Goal: Task Accomplishment & Management: Manage account settings

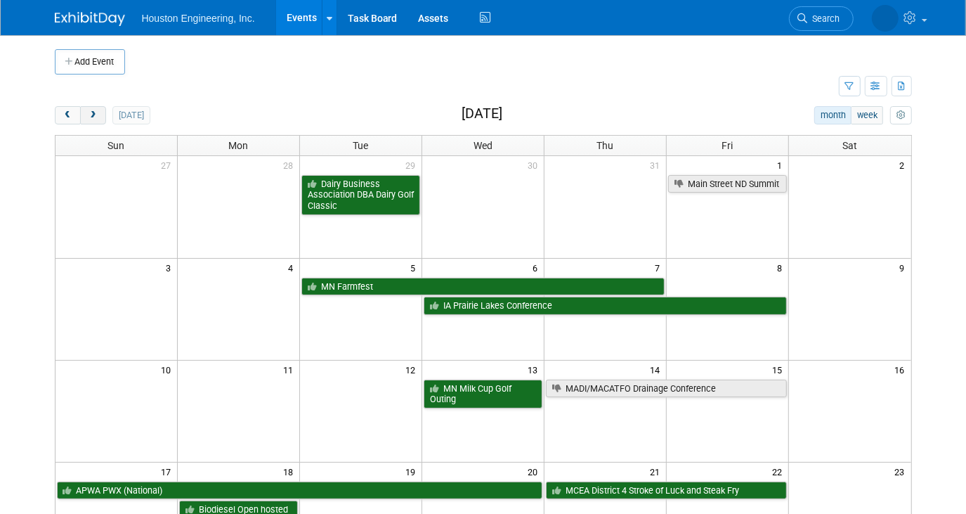
click at [93, 119] on button "next" at bounding box center [93, 115] width 26 height 18
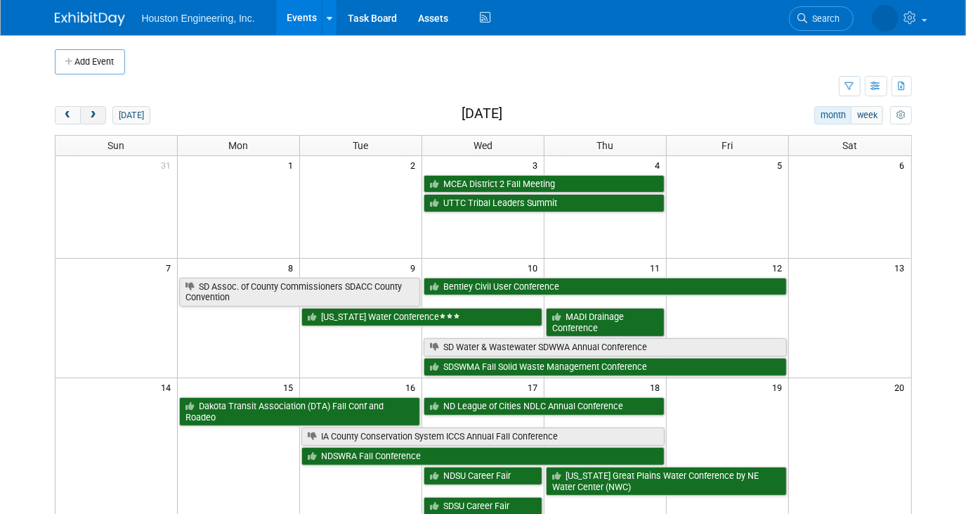
click at [86, 110] on button "next" at bounding box center [93, 115] width 26 height 18
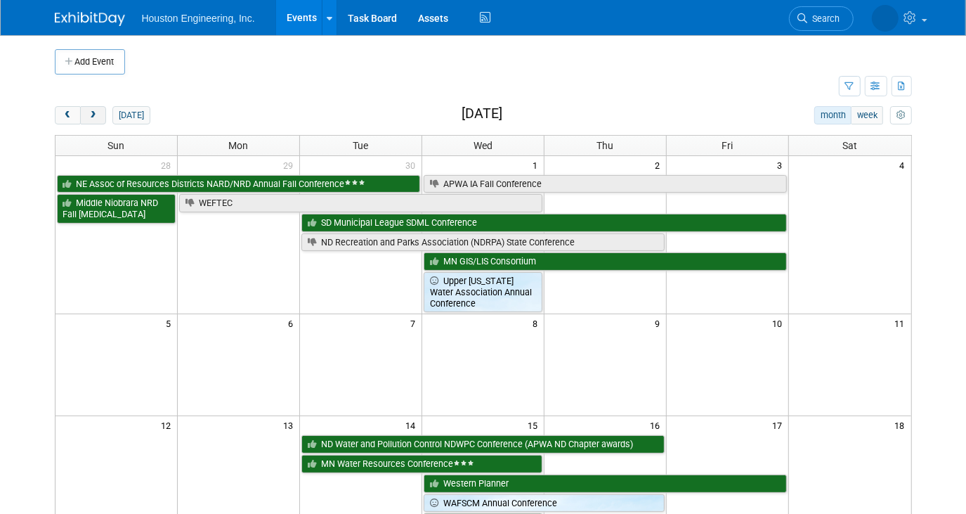
click at [96, 117] on span "next" at bounding box center [93, 115] width 11 height 9
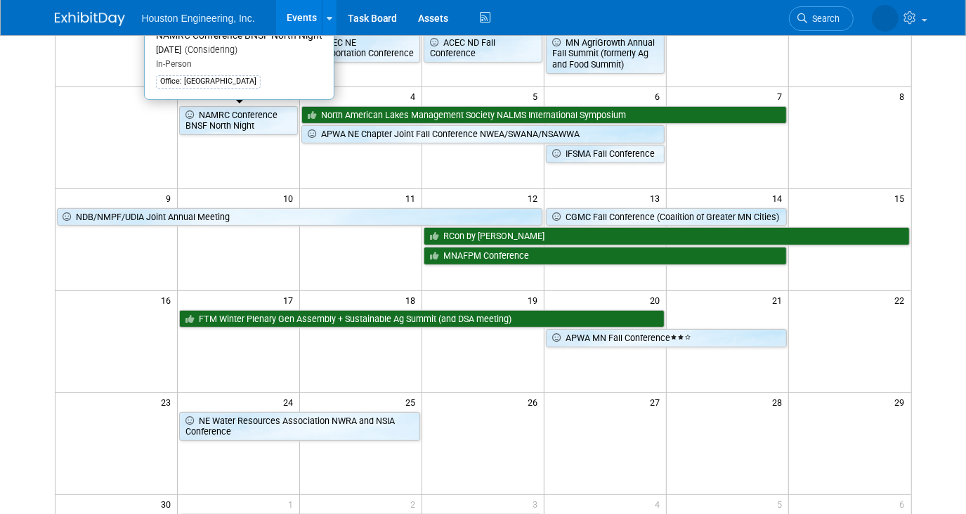
scroll to position [63, 0]
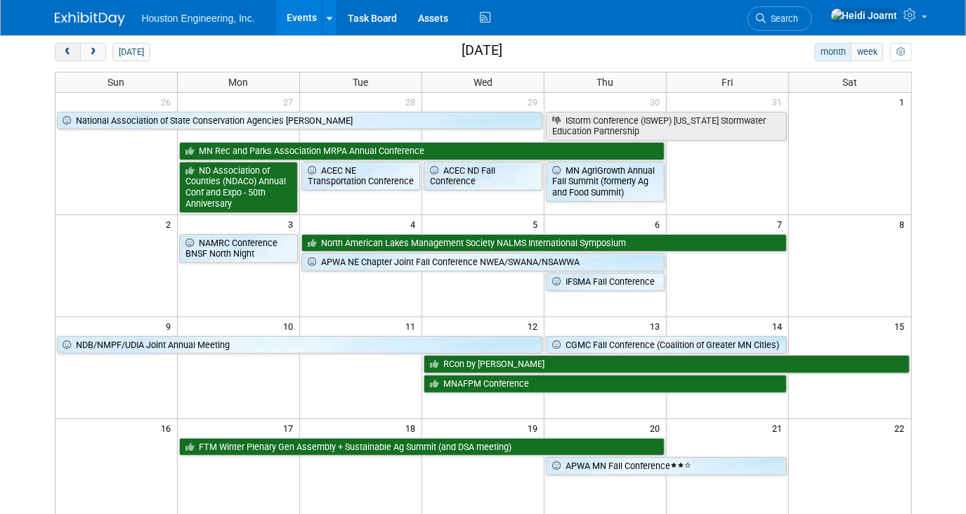
click at [65, 49] on span "prev" at bounding box center [68, 52] width 11 height 9
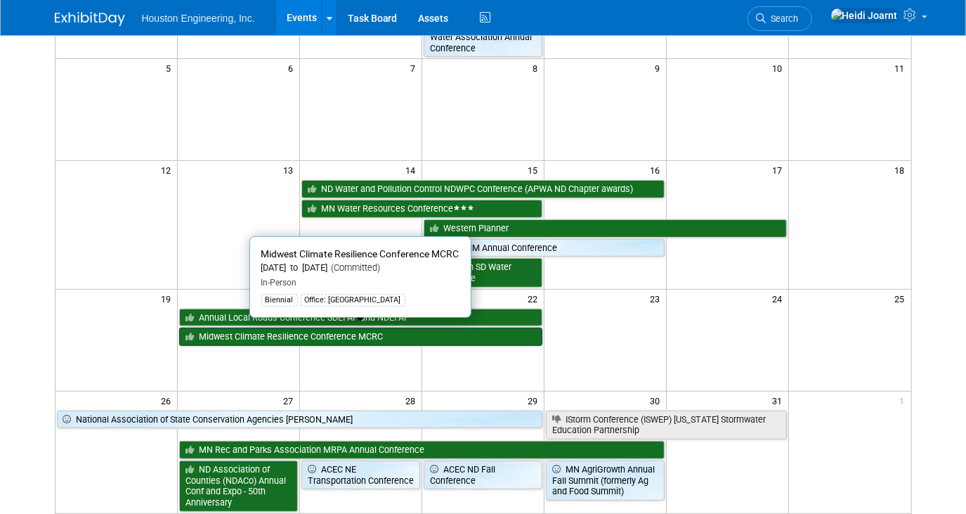
scroll to position [319, 0]
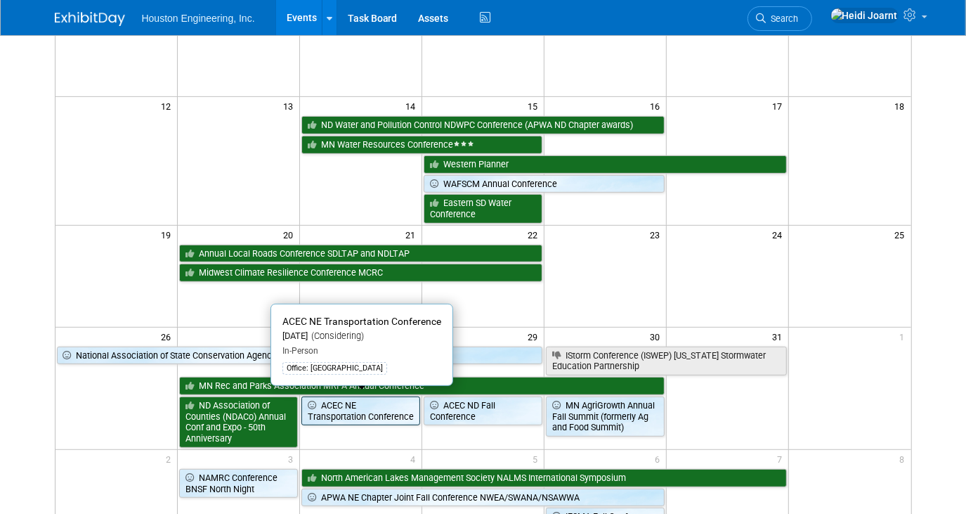
click at [354, 411] on link "ACEC NE Transportation Conference" at bounding box center [360, 410] width 119 height 29
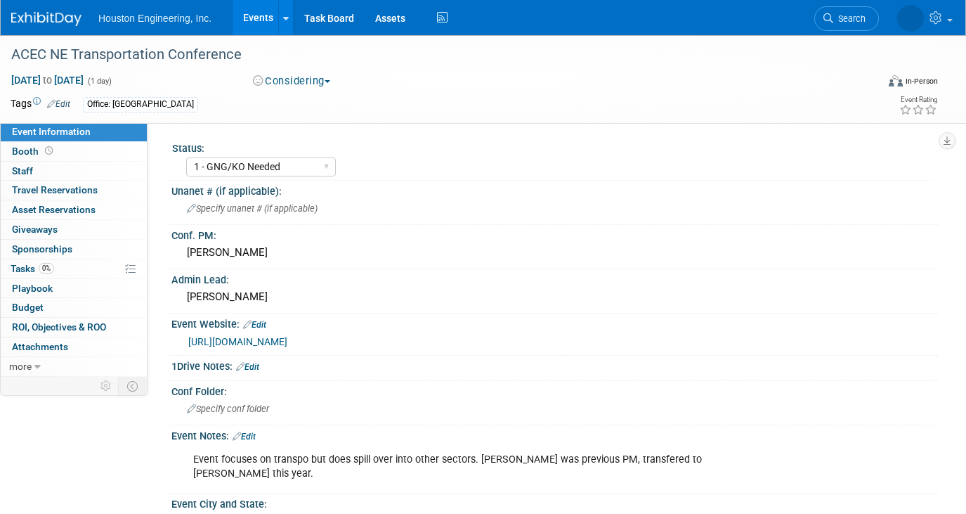
select select "1 - GNG/KO Needed"
select select "No"
select select "Multi-sector/Any/All"
click at [824, 22] on span "Search" at bounding box center [808, 18] width 32 height 11
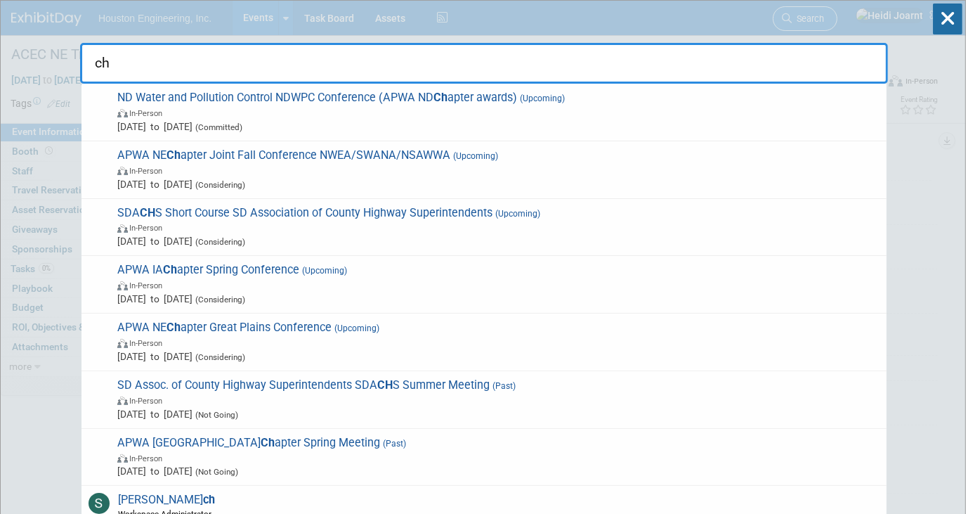
type input "c"
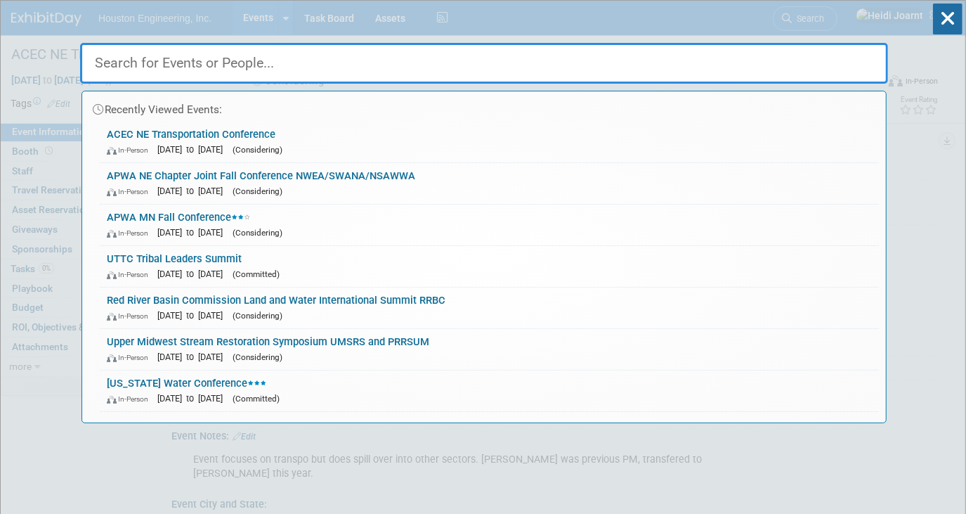
click at [554, 21] on div "Recently Viewed Events: ACEC NE Transportation Conference In-Person Oct 28, 202…" at bounding box center [484, 212] width 808 height 422
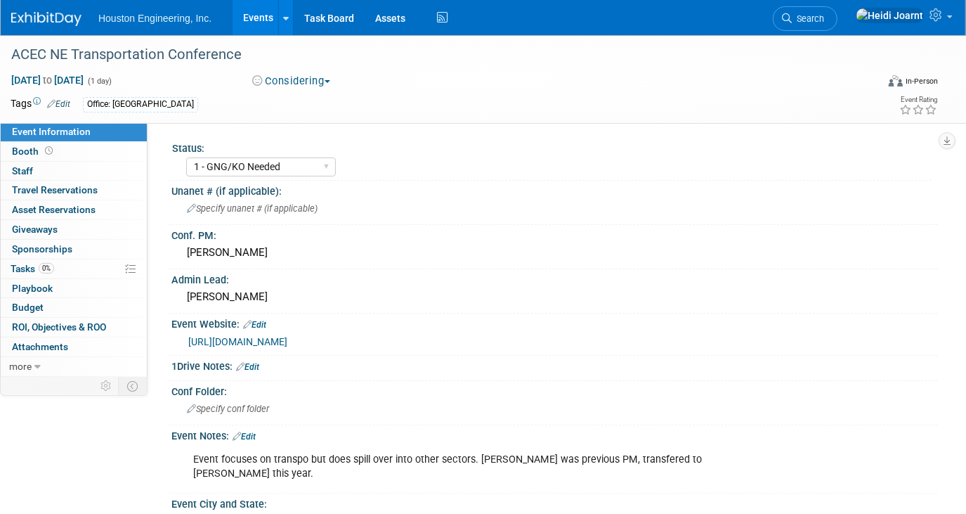
click at [211, 27] on ul "Houston Engineering, Inc. Events Add Event Bulk Upload Events Shareable Event B…" at bounding box center [274, 17] width 353 height 35
click at [252, 17] on link "Events" at bounding box center [258, 17] width 51 height 35
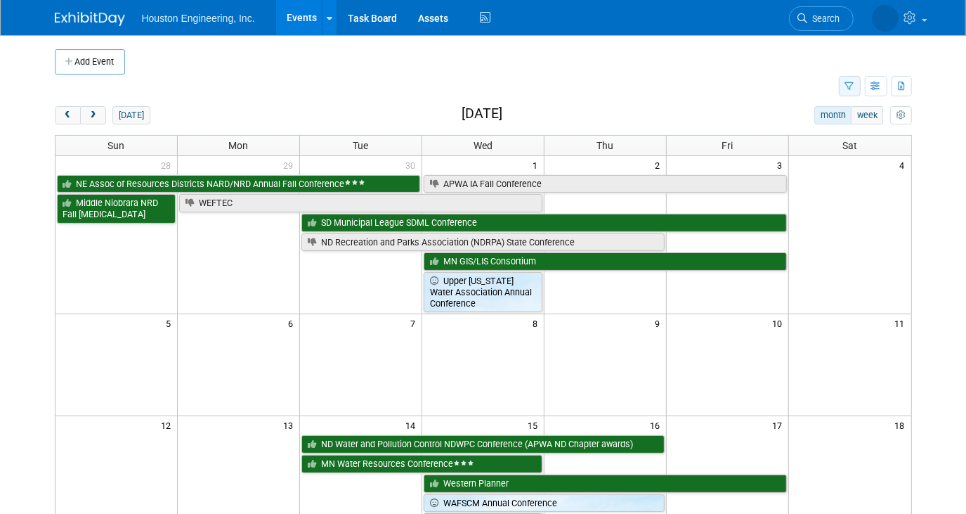
click at [848, 89] on icon "button" at bounding box center [849, 86] width 9 height 9
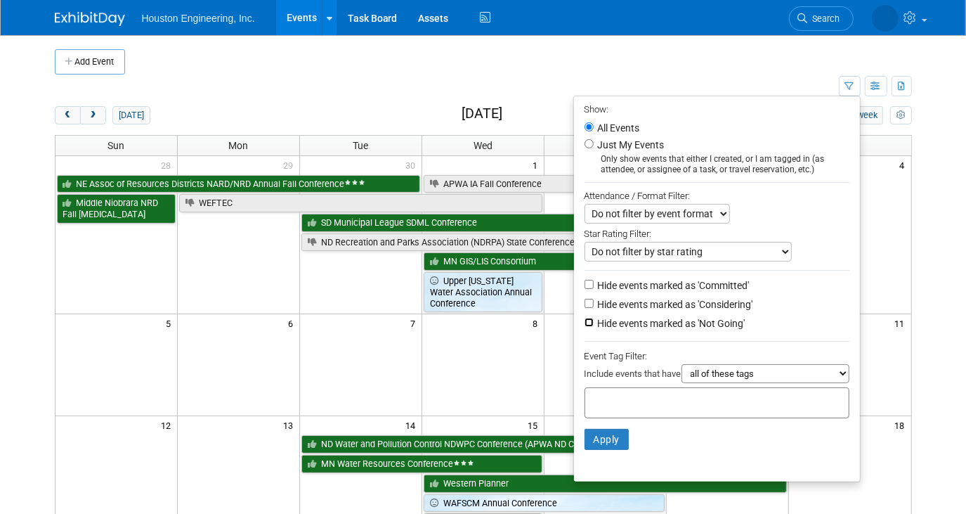
click at [585, 324] on input "Hide events marked as 'Not Going'" at bounding box center [589, 322] width 9 height 9
checkbox input "true"
click at [597, 441] on button "Apply" at bounding box center [607, 439] width 45 height 21
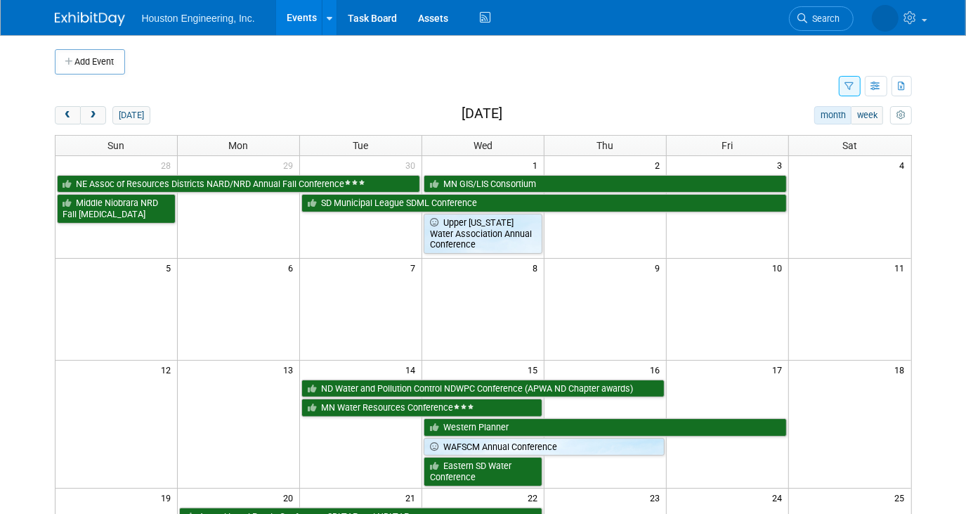
click at [847, 90] on button "button" at bounding box center [850, 86] width 22 height 20
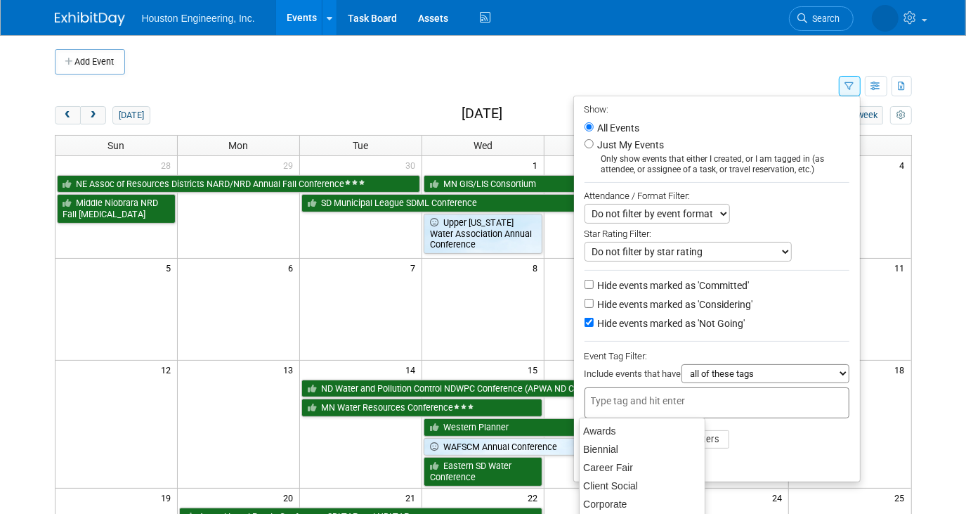
click at [665, 397] on input "text" at bounding box center [647, 400] width 112 height 14
type input "om"
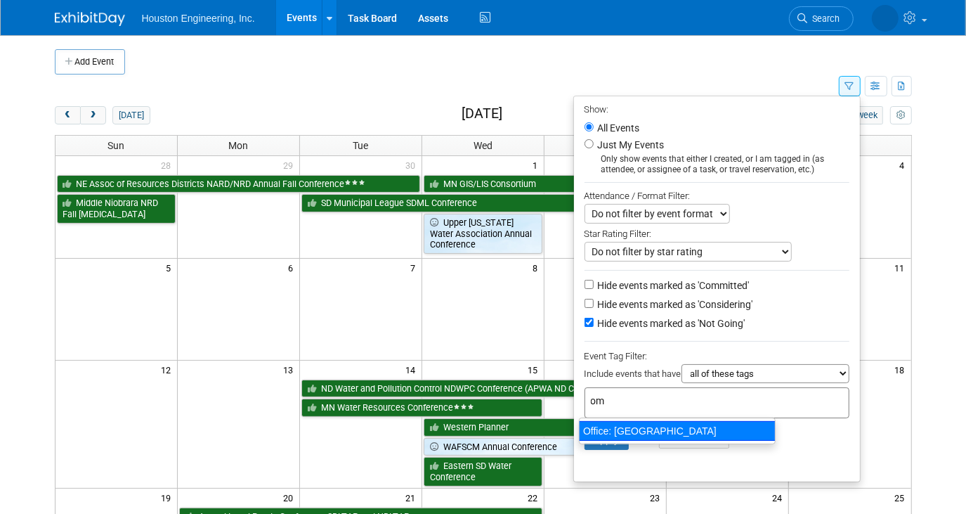
click at [634, 425] on div "Office: [GEOGRAPHIC_DATA]" at bounding box center [677, 431] width 197 height 20
type input "Office: [GEOGRAPHIC_DATA]"
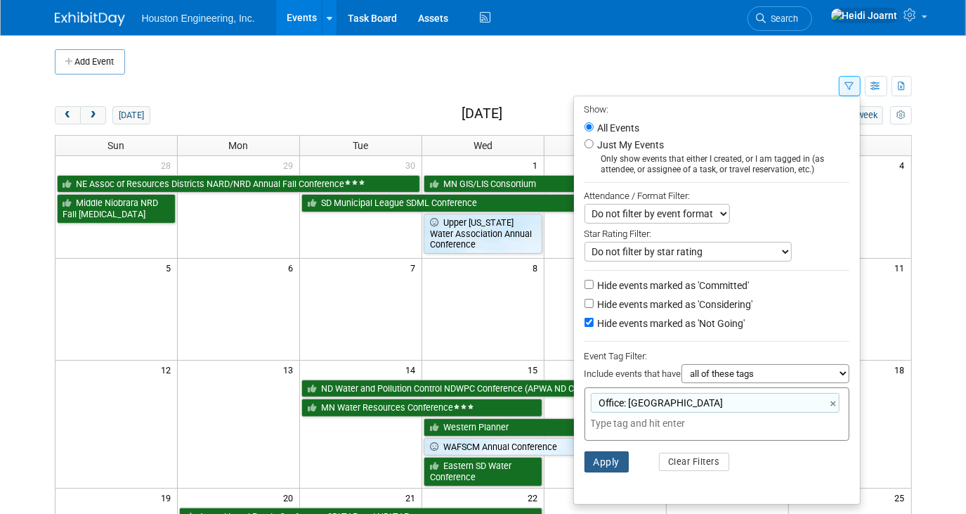
click at [609, 464] on button "Apply" at bounding box center [607, 461] width 45 height 21
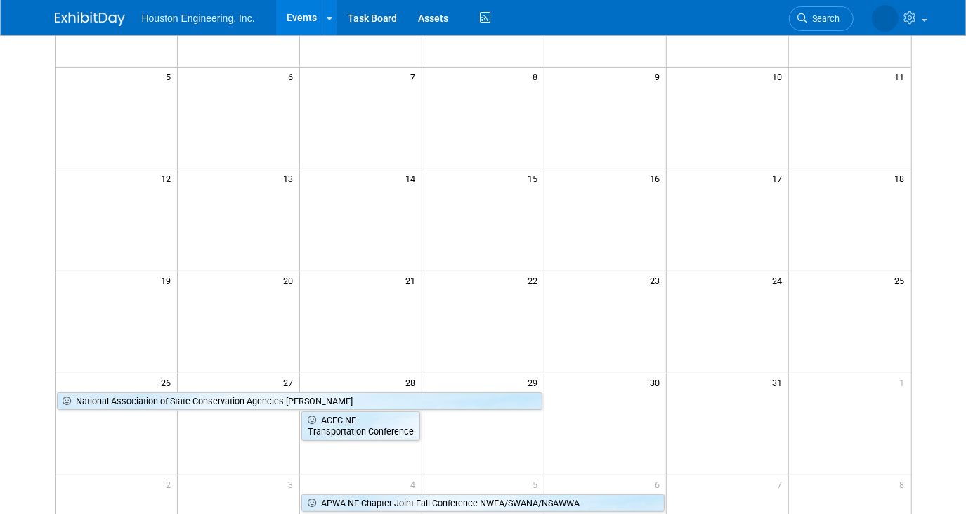
scroll to position [319, 0]
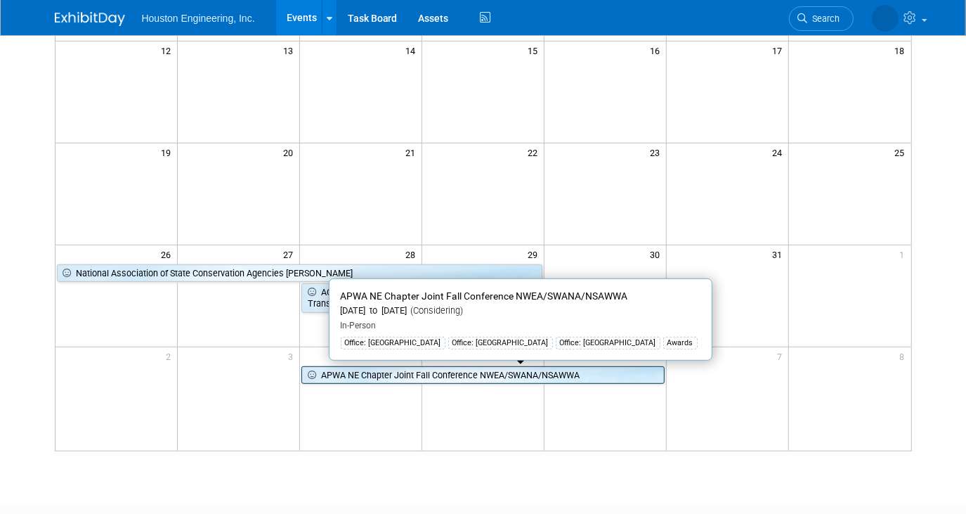
click at [352, 379] on link "APWA NE Chapter Joint Fall Conference NWEA/SWANA/NSAWWA" at bounding box center [482, 375] width 363 height 18
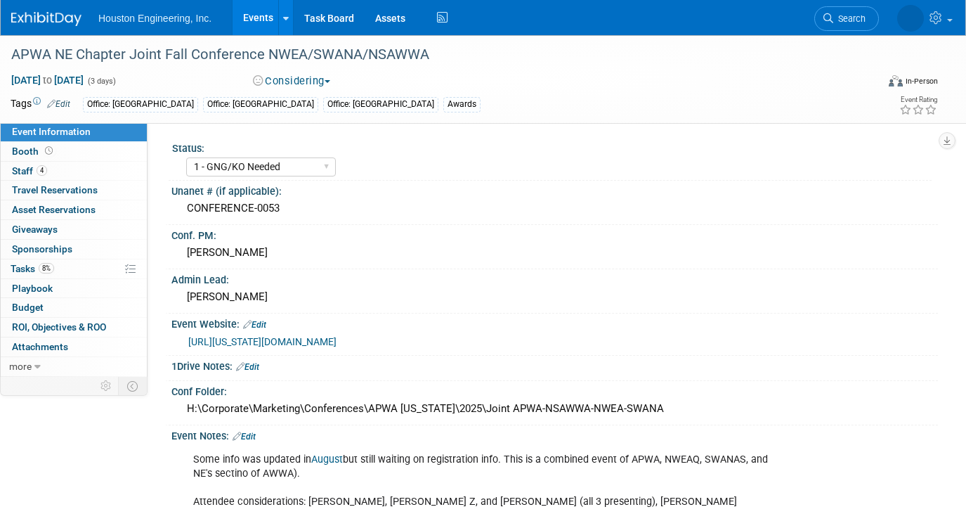
select select "1 - GNG/KO Needed"
select select "Yes"
select select "Multi-sector/Any/All"
click at [52, 170] on link "4 Staff 4" at bounding box center [74, 171] width 146 height 19
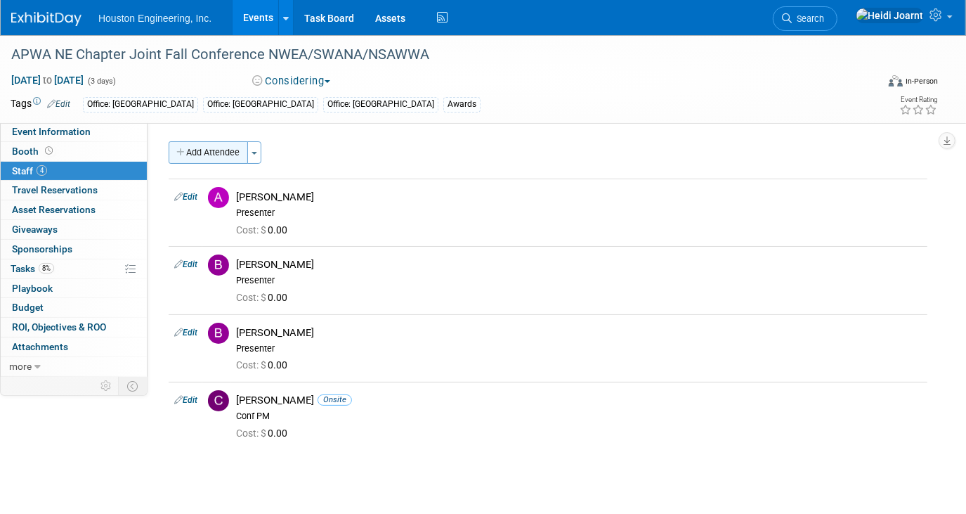
click at [214, 150] on button "Add Attendee" at bounding box center [208, 152] width 79 height 22
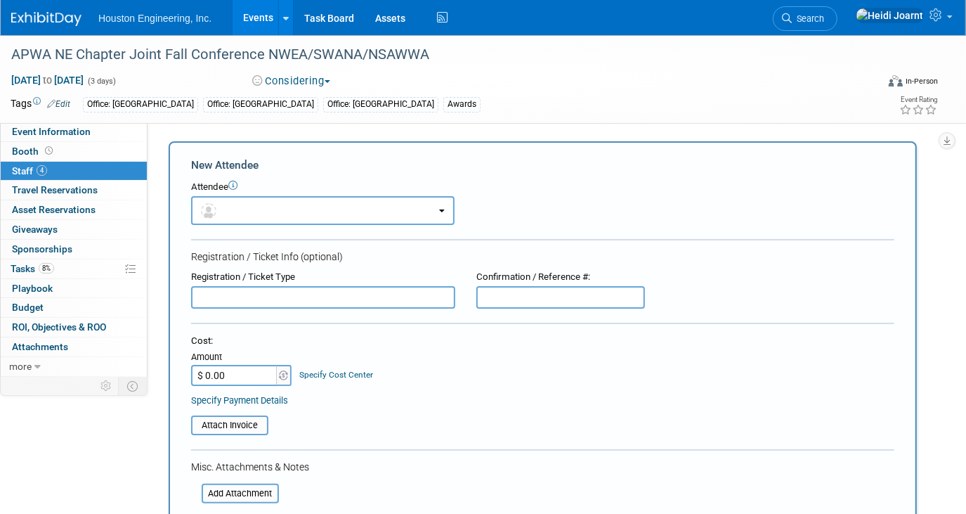
click at [438, 138] on div "Status: 1 - GNG/KO Needed 2 - Post KO/Active Planning 3 - Reg/Prep Done Unanet …" at bounding box center [543, 248] width 790 height 252
click at [941, 212] on div "Event Information Event Info Booth Booth 4 Staff 4 Staff 0 Travel Reservations …" at bounding box center [483, 512] width 966 height 954
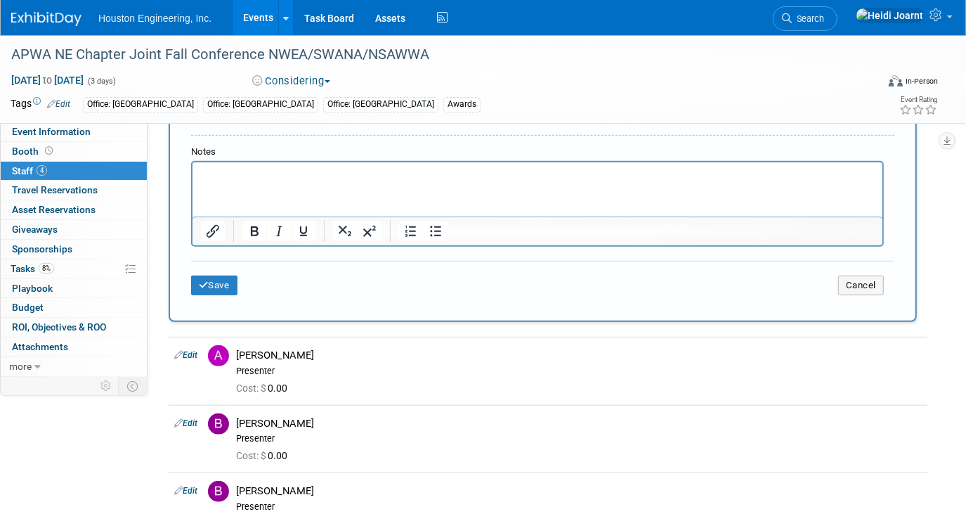
scroll to position [575, 0]
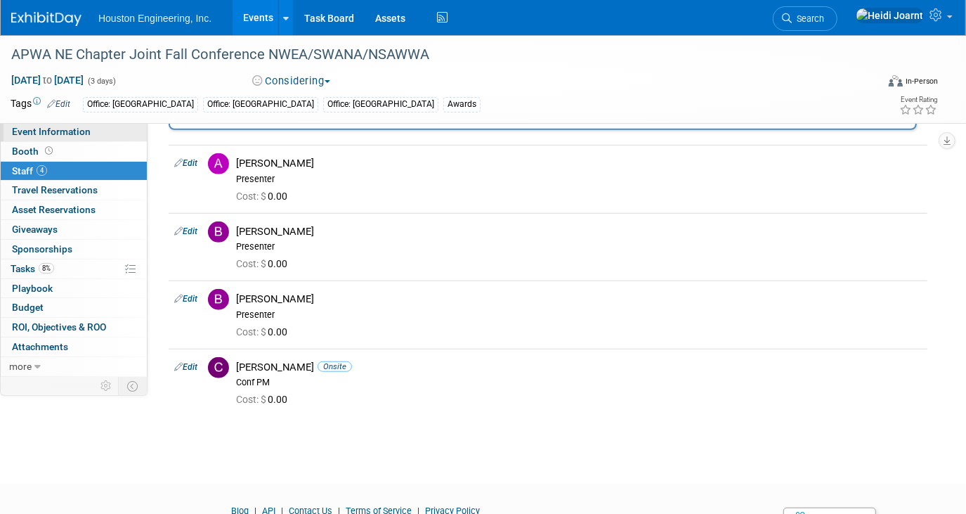
click at [86, 127] on span "Event Information" at bounding box center [51, 131] width 79 height 11
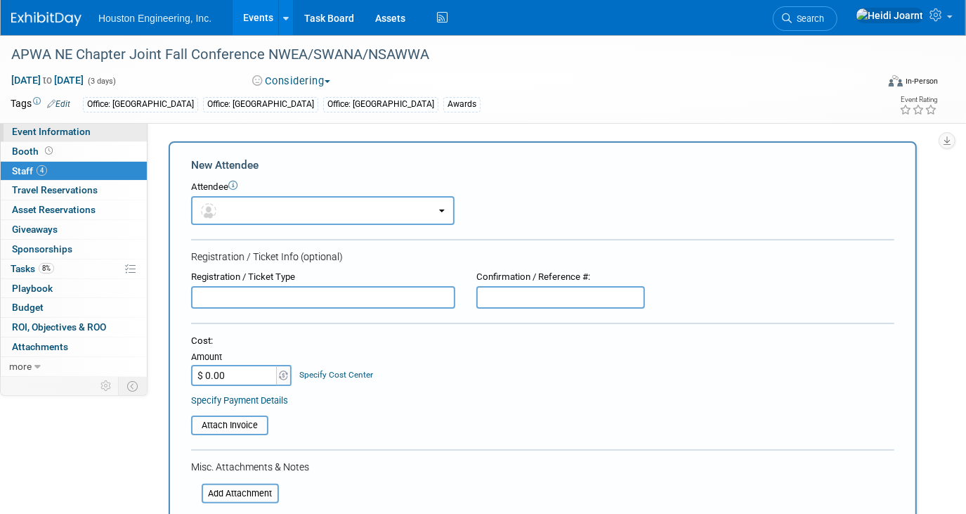
select select "1 - GNG/KO Needed"
select select "Yes"
select select "Multi-sector/Any/All"
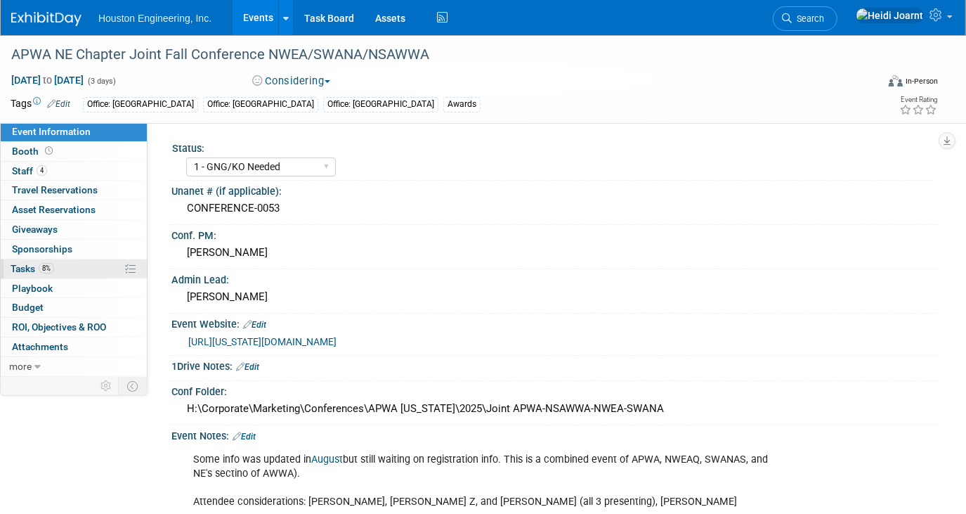
click at [67, 268] on link "8% Tasks 8%" at bounding box center [74, 268] width 146 height 19
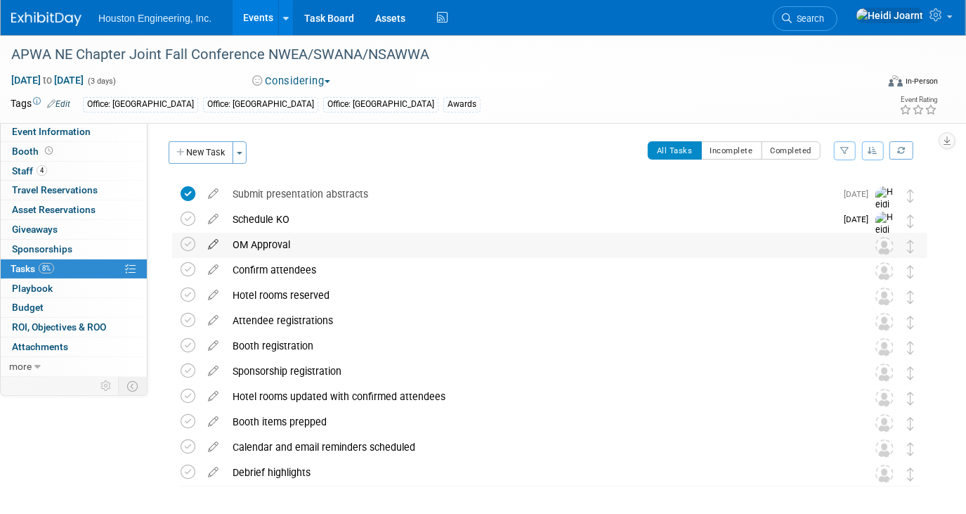
click at [211, 243] on icon at bounding box center [213, 242] width 25 height 18
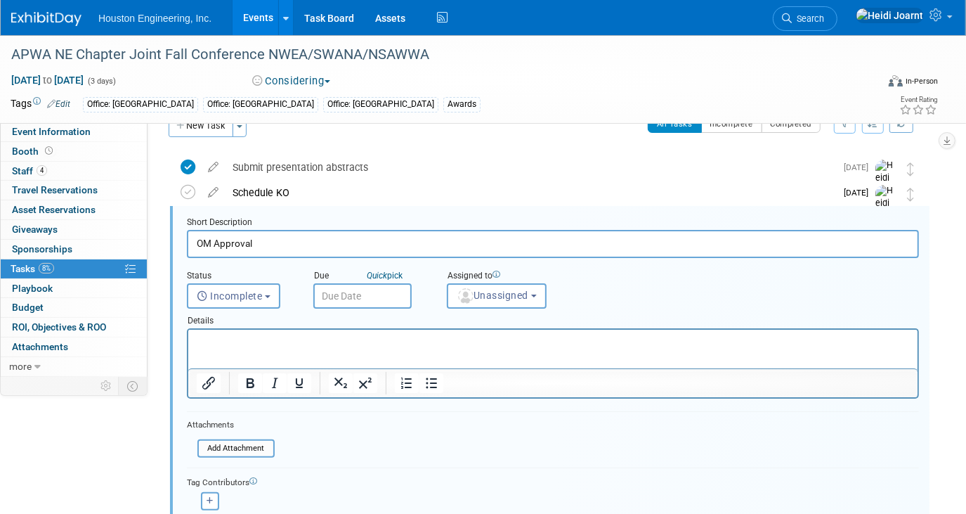
click at [445, 292] on div "Assigned to <img src="[URL][DOMAIN_NAME]" style="width: 22px; height: 22px; bor…" at bounding box center [530, 285] width 188 height 45
click at [462, 298] on img "button" at bounding box center [465, 295] width 15 height 15
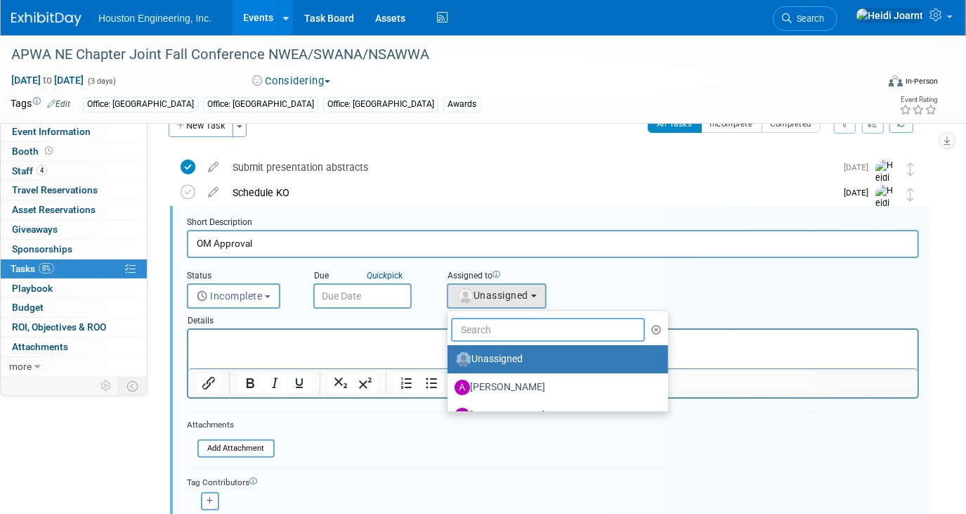
click at [481, 324] on input "text" at bounding box center [548, 330] width 194 height 24
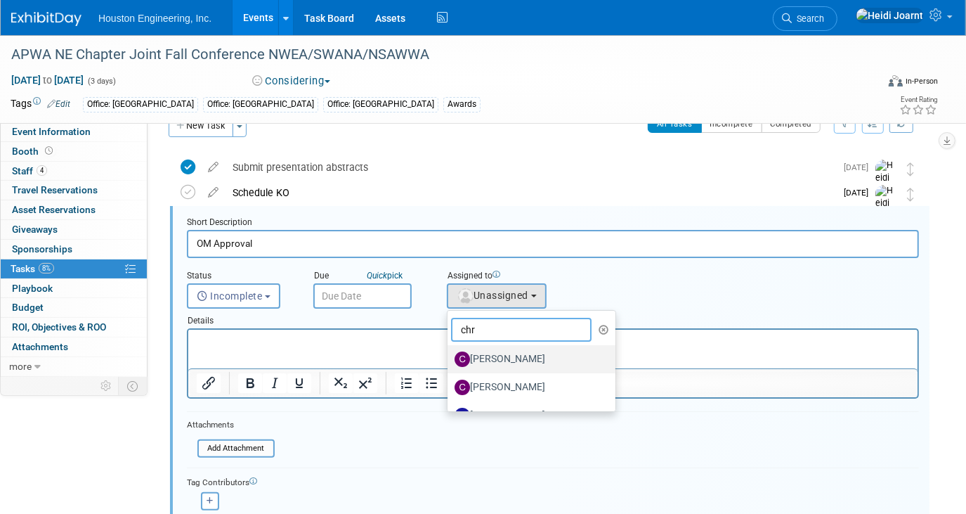
type input "chr"
click at [489, 358] on label "[PERSON_NAME]" at bounding box center [528, 359] width 147 height 22
click at [450, 358] on input "[PERSON_NAME]" at bounding box center [445, 357] width 9 height 9
select select "f0118172-10f9-4ddc-84ee-066f617119e0"
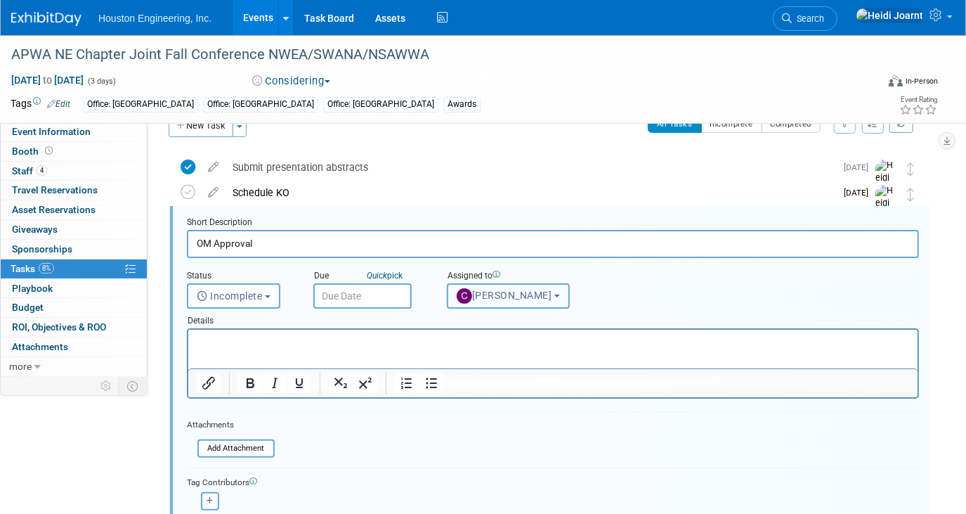
click at [545, 291] on button "[PERSON_NAME]" at bounding box center [508, 295] width 123 height 25
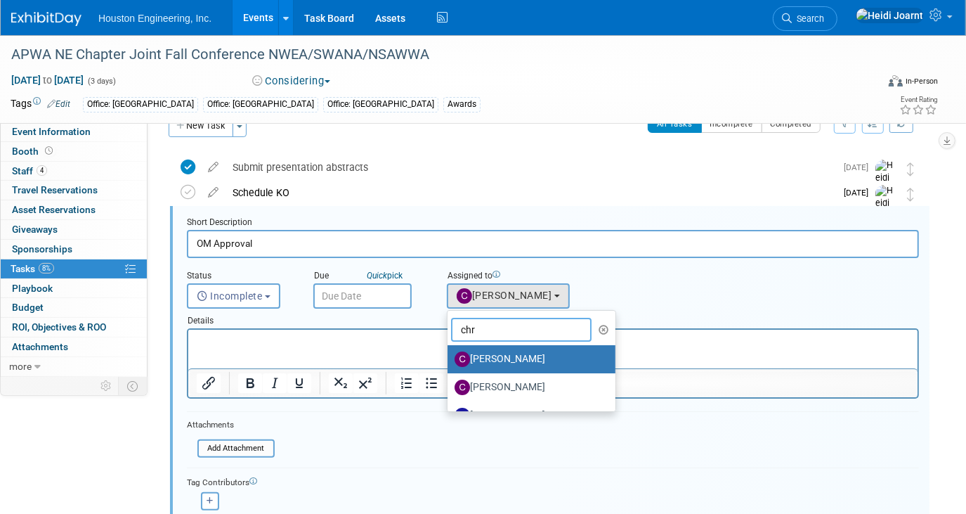
drag, startPoint x: 515, startPoint y: 330, endPoint x: 399, endPoint y: 313, distance: 117.2
click at [399, 313] on form "Short Description OM Approval Status <i class="far fa-clock" style="padding: 6p…" at bounding box center [552, 391] width 753 height 351
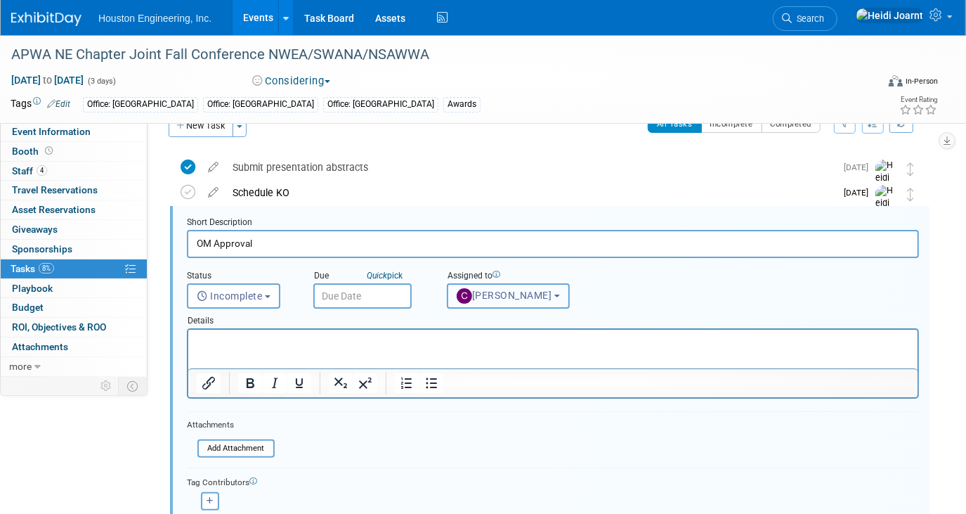
click at [546, 299] on button "[PERSON_NAME]" at bounding box center [508, 295] width 123 height 25
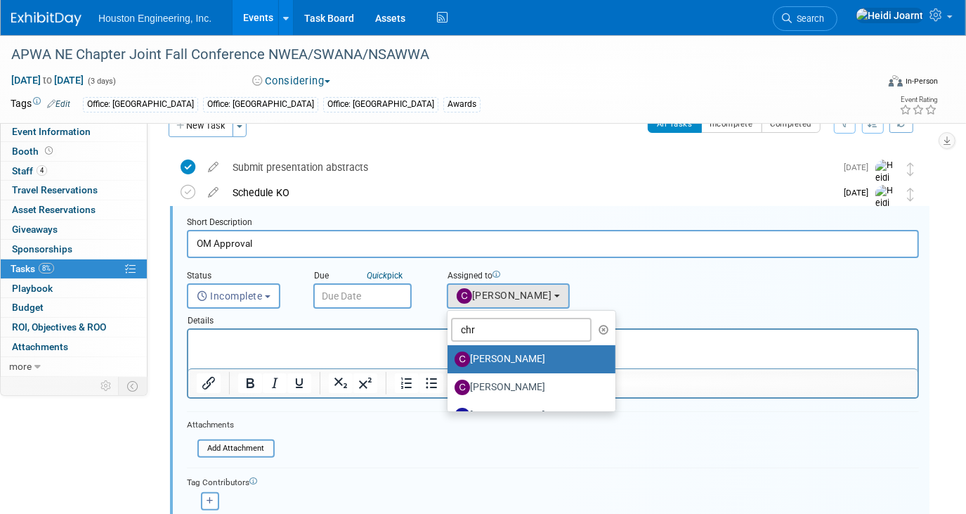
click at [601, 327] on icon "button" at bounding box center [604, 330] width 11 height 10
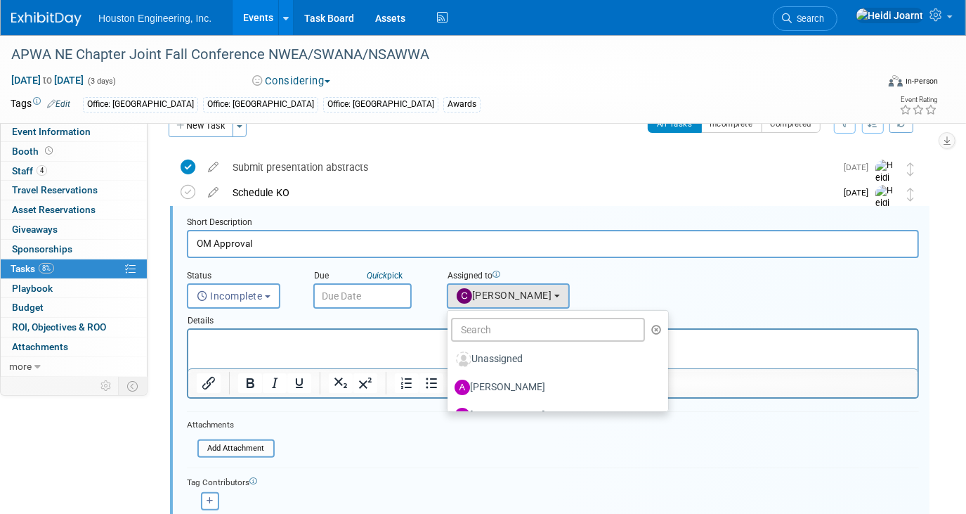
click at [309, 348] on html at bounding box center [552, 339] width 729 height 19
click at [315, 452] on form "Short Description OM Approval Status <i class="far fa-clock" style="padding: 6p…" at bounding box center [552, 391] width 753 height 351
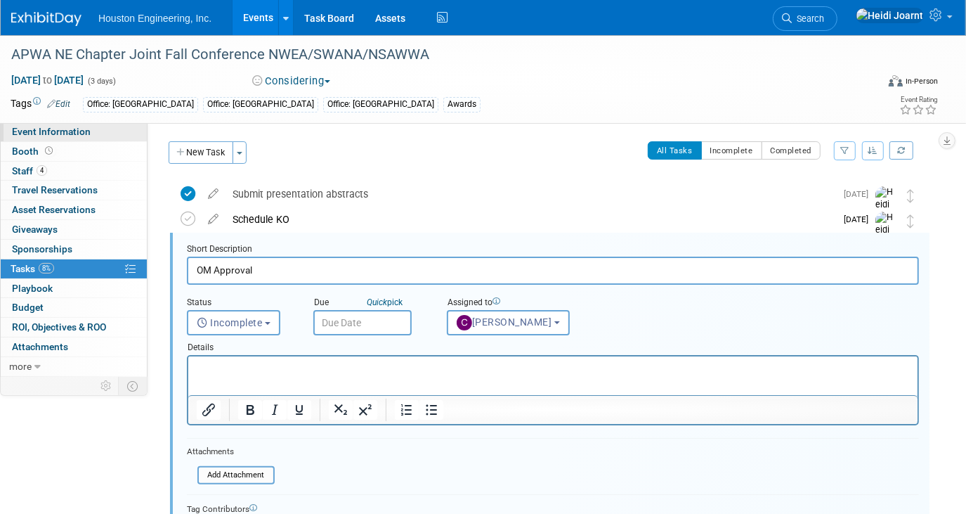
click at [90, 137] on link "Event Information" at bounding box center [74, 131] width 146 height 19
select select "1 - GNG/KO Needed"
select select "Yes"
select select "Multi-sector/Any/All"
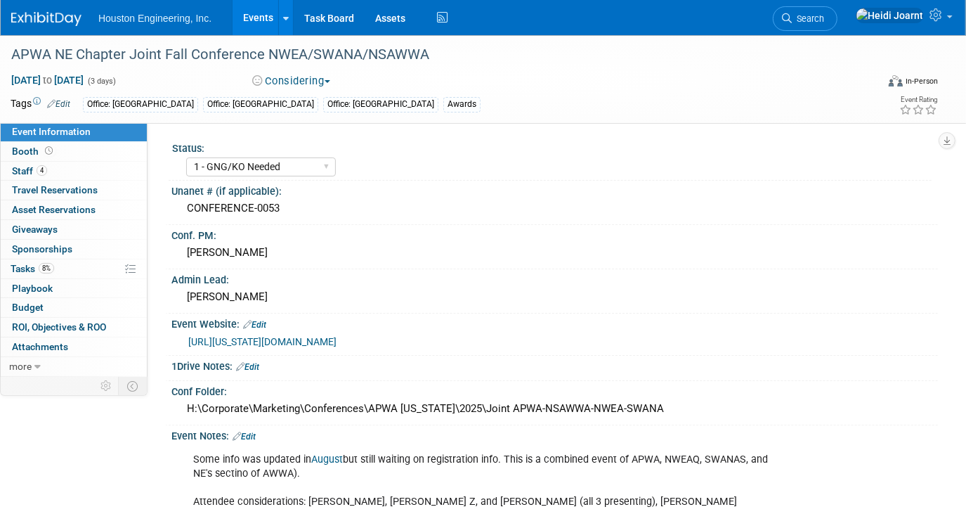
click at [250, 14] on link "Events" at bounding box center [258, 17] width 51 height 35
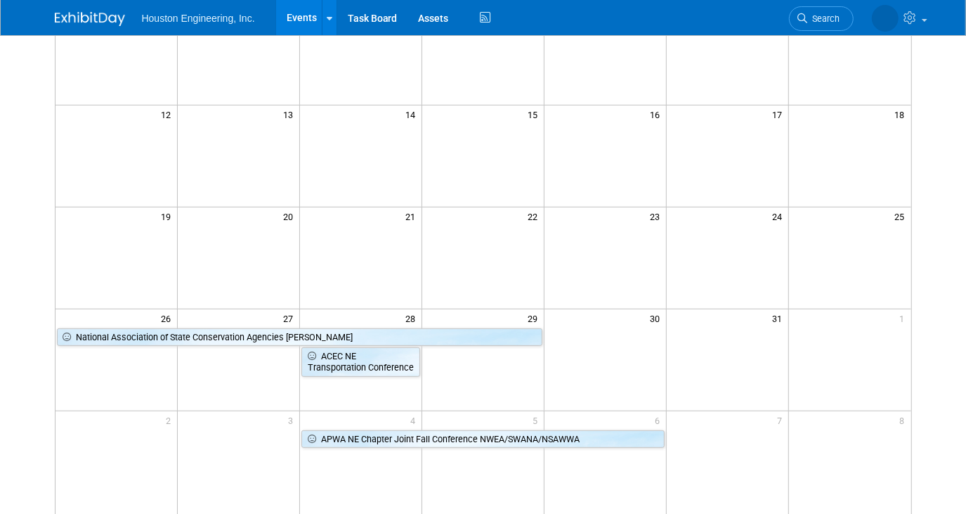
scroll to position [319, 0]
